Goal: Task Accomplishment & Management: Complete application form

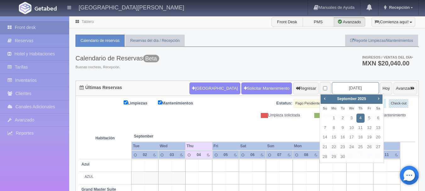
click at [342, 87] on input "[DATE]" at bounding box center [355, 88] width 47 height 12
click at [361, 117] on link "4" at bounding box center [360, 117] width 8 height 9
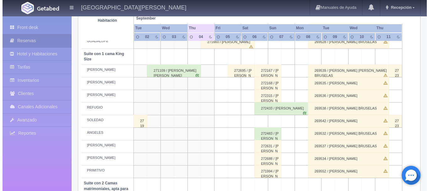
scroll to position [312, 0]
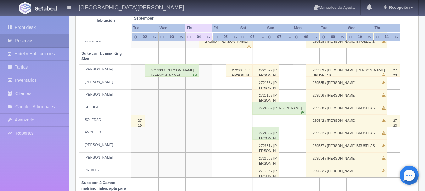
click at [262, 121] on td at bounding box center [259, 121] width 14 height 13
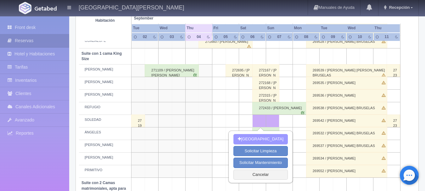
click at [261, 140] on button "[GEOGRAPHIC_DATA]" at bounding box center [260, 139] width 54 height 10
type input "06-09-2025"
type input "07-09-2025"
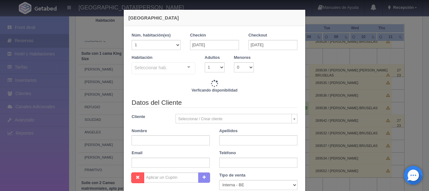
checkbox input "false"
type input "4760.00"
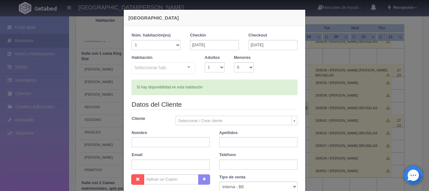
checkbox input "false"
click at [218, 68] on select "1 2 3 4 5 6 7 8 9 10" at bounding box center [215, 67] width 20 height 10
select select "2"
click at [205, 62] on select "1 2 3 4 5 6 7 8 9 10" at bounding box center [215, 67] width 20 height 10
checkbox input "false"
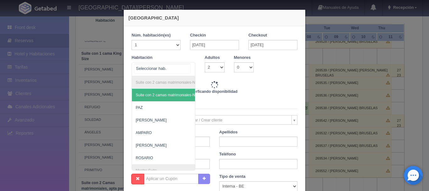
click at [186, 69] on div "Suite con 2 camas matrimoniales-No apta para menores Suite con 2 camas matrimon…" at bounding box center [164, 69] width 64 height 14
type input "4760.00"
checkbox input "false"
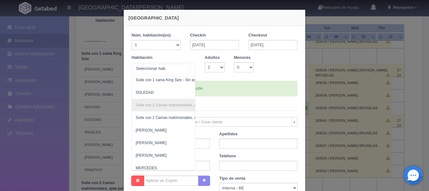
scroll to position [342, 0]
click at [164, 90] on span "SOLEDAD" at bounding box center [194, 92] width 124 height 13
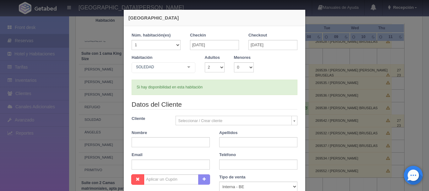
checkbox input "false"
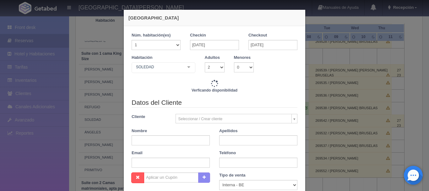
type input "4760.00"
checkbox input "false"
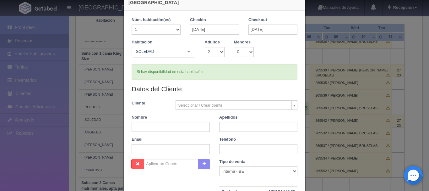
scroll to position [19, 0]
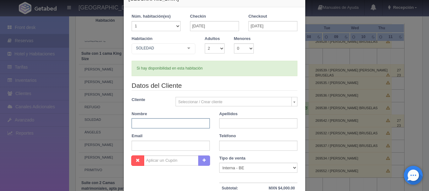
click at [183, 120] on input "text" at bounding box center [171, 123] width 78 height 10
type input "RAUL"
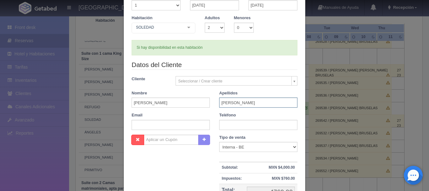
scroll to position [41, 0]
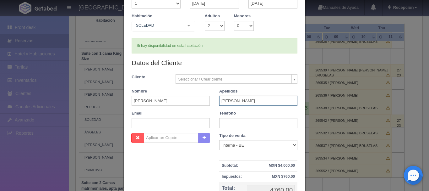
type input "PEÑA FLORES"
click at [228, 122] on input "text" at bounding box center [258, 123] width 78 height 10
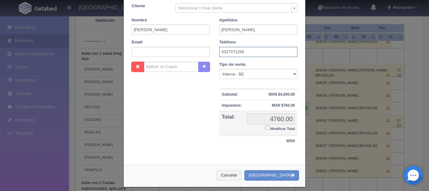
scroll to position [118, 0]
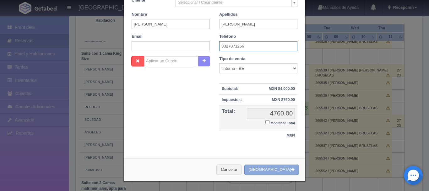
type input "3327071256"
click at [283, 169] on button "[GEOGRAPHIC_DATA]" at bounding box center [271, 169] width 55 height 10
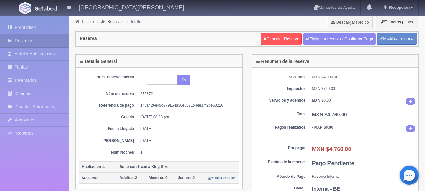
click at [43, 6] on img at bounding box center [46, 8] width 22 height 5
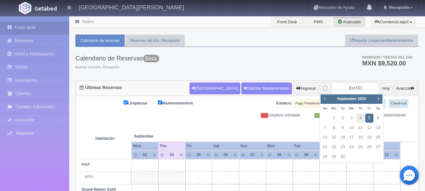
click at [324, 98] on span "Prev" at bounding box center [324, 98] width 5 height 5
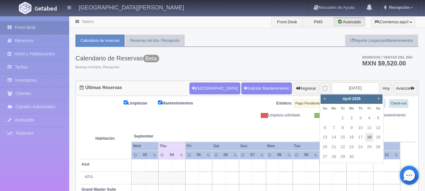
click at [367, 139] on link "18" at bounding box center [369, 137] width 8 height 9
type input "[DATE]"
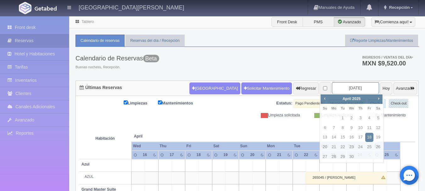
click at [352, 90] on input "[DATE]" at bounding box center [355, 88] width 47 height 12
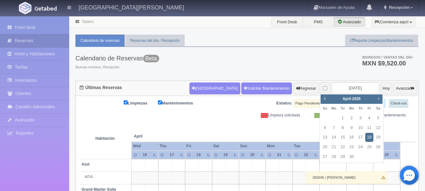
click at [379, 100] on span "Next" at bounding box center [377, 98] width 5 height 5
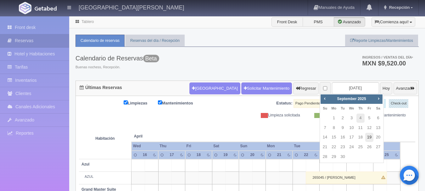
click at [369, 140] on link "19" at bounding box center [369, 137] width 8 height 9
type input "2025-09-19"
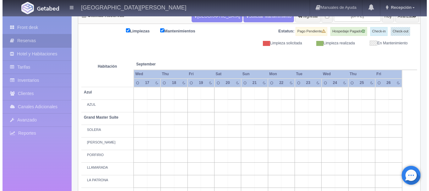
scroll to position [84, 0]
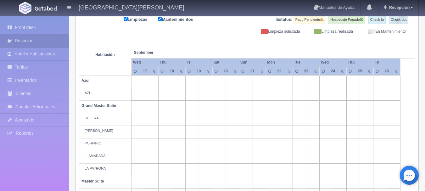
click at [207, 122] on td at bounding box center [206, 119] width 14 height 13
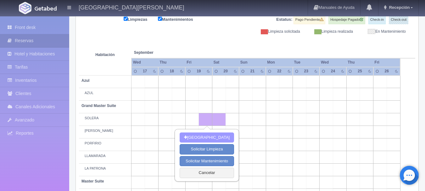
click at [208, 136] on button "Nueva Reserva" at bounding box center [206, 137] width 54 height 10
type input "19-09-2025"
type input "20-09-2025"
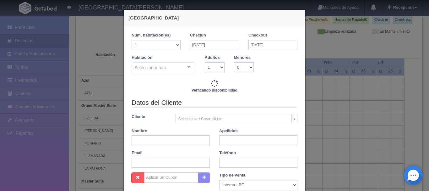
checkbox input "false"
type input "6840.00"
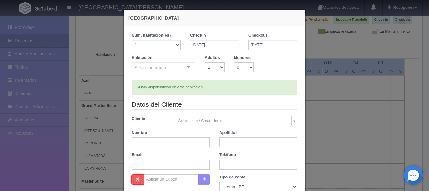
checkbox input "false"
click at [217, 66] on select "1 2 3 4 5 6 7 8 9 10" at bounding box center [215, 67] width 20 height 10
select select "2"
click at [205, 62] on select "1 2 3 4 5 6 7 8 9 10" at bounding box center [215, 67] width 20 height 10
checkbox input "false"
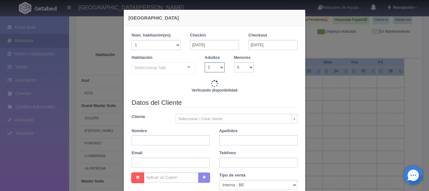
type input "6840.00"
checkbox input "false"
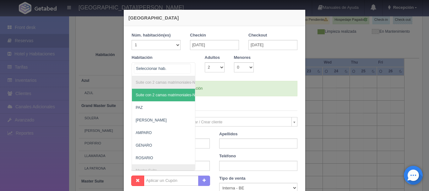
click at [187, 68] on div "Suite con 2 camas matrimoniales-No apta para menores Suite con 2 camas matrimon…" at bounding box center [164, 69] width 64 height 14
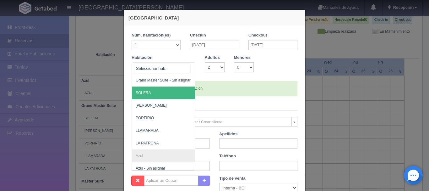
scroll to position [203, 0]
click at [166, 99] on span "SOLERA" at bounding box center [194, 93] width 124 height 13
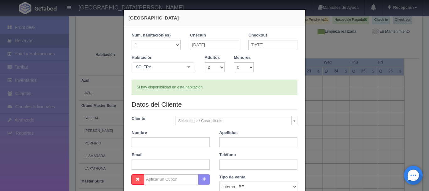
checkbox input "false"
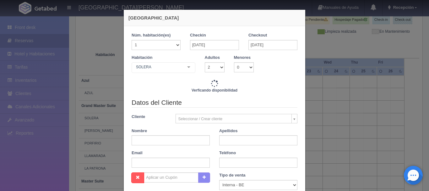
type input "6840.00"
checkbox input "false"
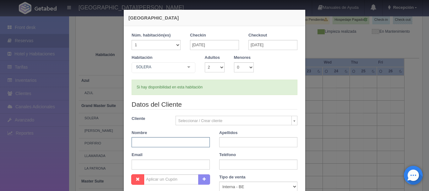
click at [171, 144] on input "text" at bounding box center [171, 142] width 78 height 10
type input "[PERSON_NAME]"
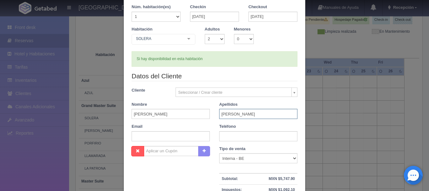
scroll to position [29, 0]
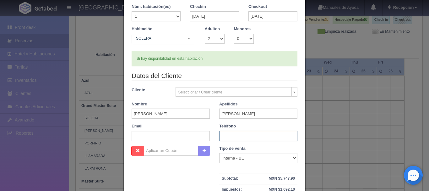
click at [229, 137] on input "text" at bounding box center [258, 136] width 78 height 10
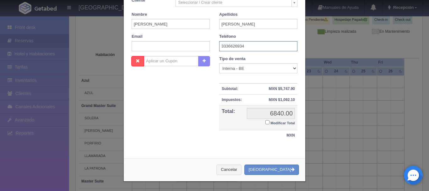
scroll to position [118, 0]
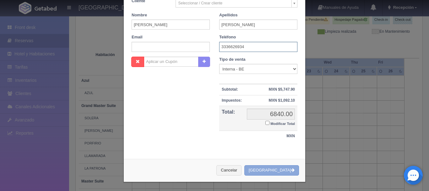
type input "3336626934"
click at [282, 172] on button "[GEOGRAPHIC_DATA]" at bounding box center [271, 170] width 55 height 10
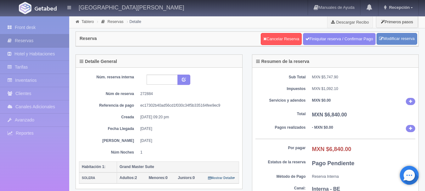
click at [46, 7] on img at bounding box center [46, 8] width 22 height 5
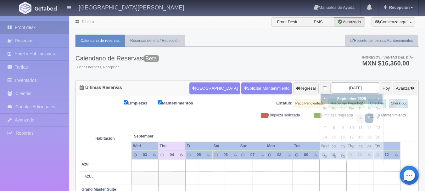
click at [348, 86] on input "[DATE]" at bounding box center [355, 88] width 47 height 12
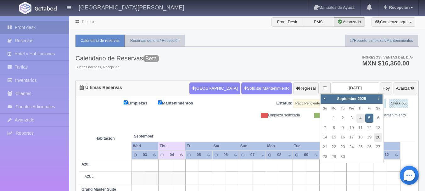
click at [375, 136] on link "20" at bounding box center [378, 137] width 8 height 9
type input "[DATE]"
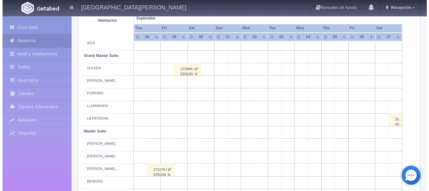
scroll to position [138, 0]
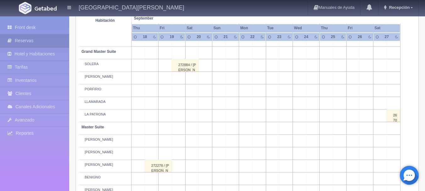
click at [204, 104] on td at bounding box center [206, 103] width 14 height 13
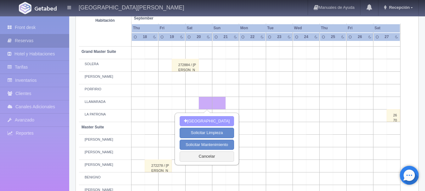
click at [208, 119] on button "[GEOGRAPHIC_DATA]" at bounding box center [206, 121] width 54 height 10
type input "[DATE]"
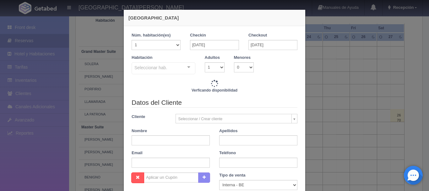
checkbox input "false"
type input "6840.00"
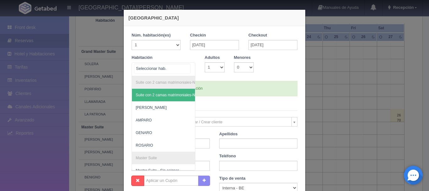
click at [188, 68] on div "Suite con 2 camas matrimoniales-No apta para menores Suite con 2 camas matrimon…" at bounding box center [164, 69] width 64 height 14
checkbox input "false"
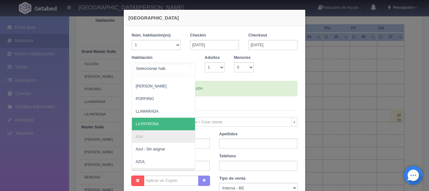
scroll to position [209, 0]
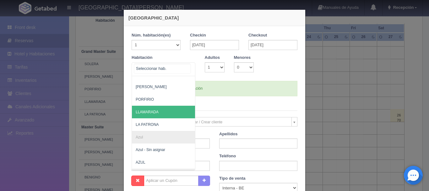
click at [157, 113] on span "LLAMARADA" at bounding box center [194, 112] width 124 height 13
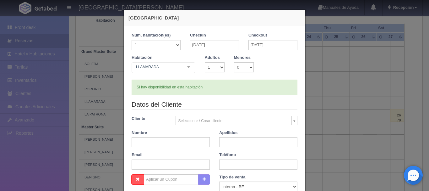
checkbox input "false"
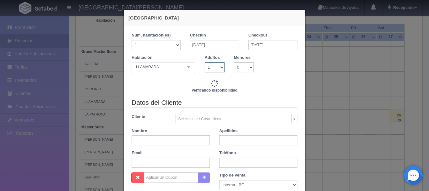
click at [218, 68] on select "1 2 3 4 5 6 7 8 9 10" at bounding box center [215, 67] width 20 height 10
type input "6840.00"
checkbox input "false"
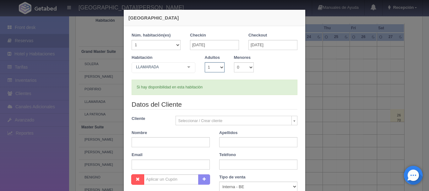
select select "2"
click at [205, 62] on select "1 2 3 4 5 6 7 8 9 10" at bounding box center [215, 67] width 20 height 10
checkbox input "false"
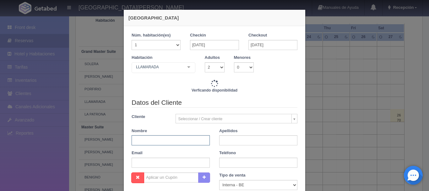
type input "6840.00"
checkbox input "false"
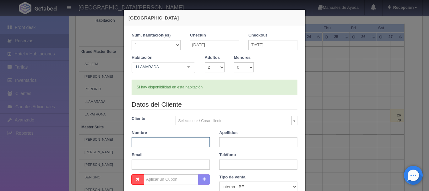
click at [196, 141] on input "text" at bounding box center [171, 142] width 78 height 10
type input "[PERSON_NAME]"
click at [249, 163] on input "text" at bounding box center [258, 164] width 78 height 10
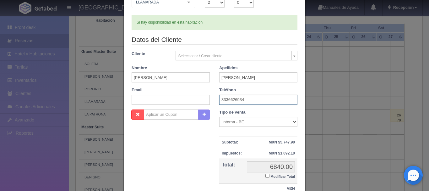
scroll to position [118, 0]
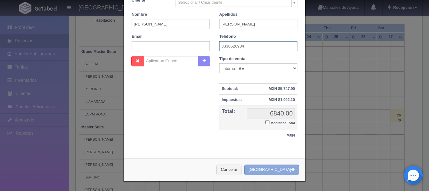
type input "3336626934"
click at [270, 167] on button "[GEOGRAPHIC_DATA]" at bounding box center [271, 169] width 55 height 10
